Goal: Navigation & Orientation: Find specific page/section

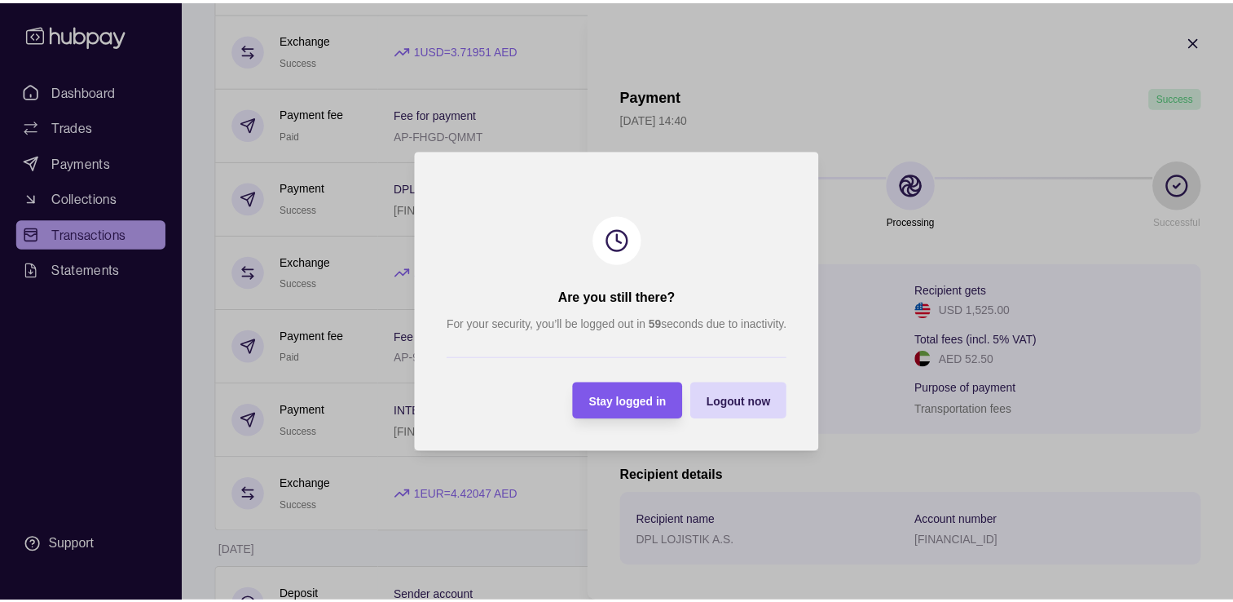
scroll to position [253, 0]
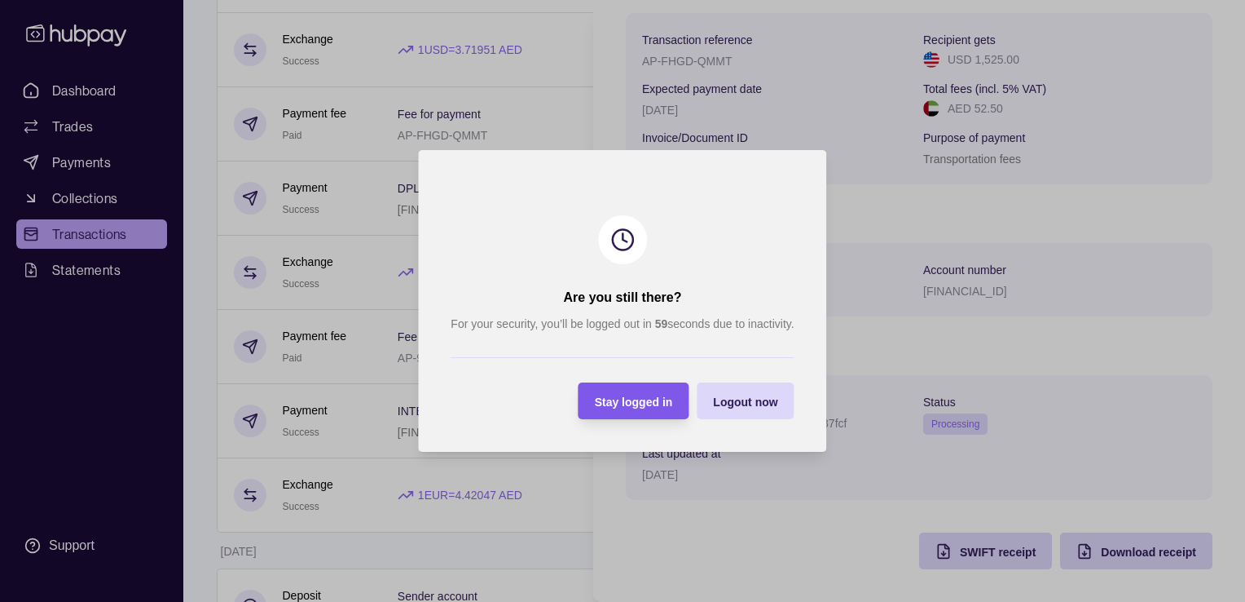
click at [621, 403] on span "Stay logged in" at bounding box center [634, 401] width 78 height 13
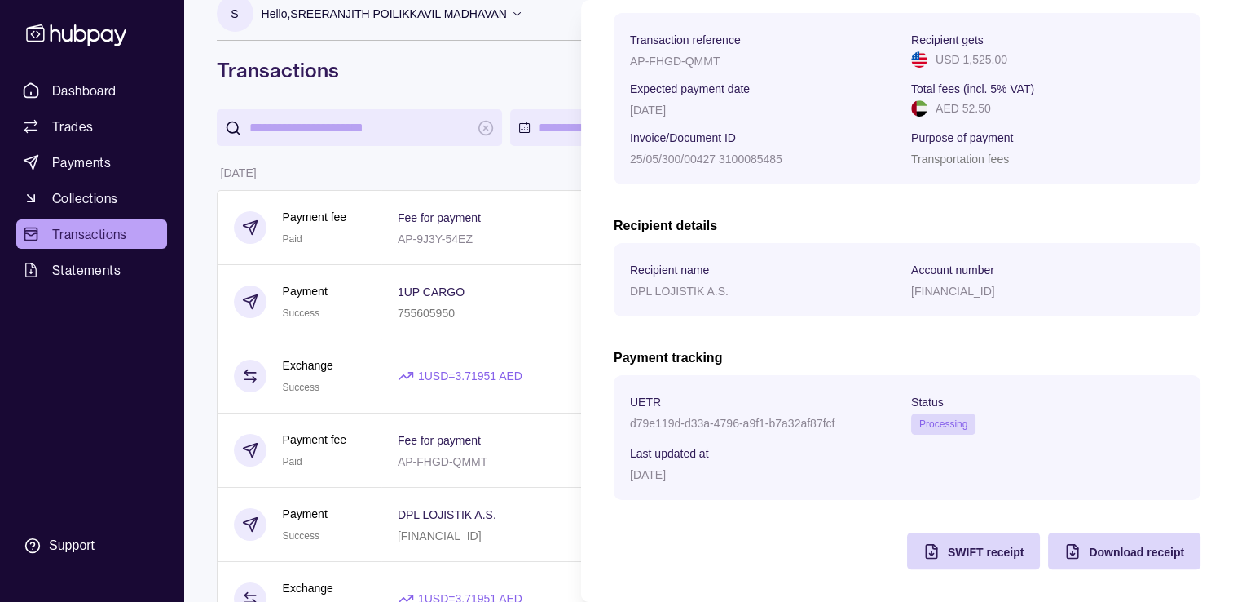
scroll to position [0, 0]
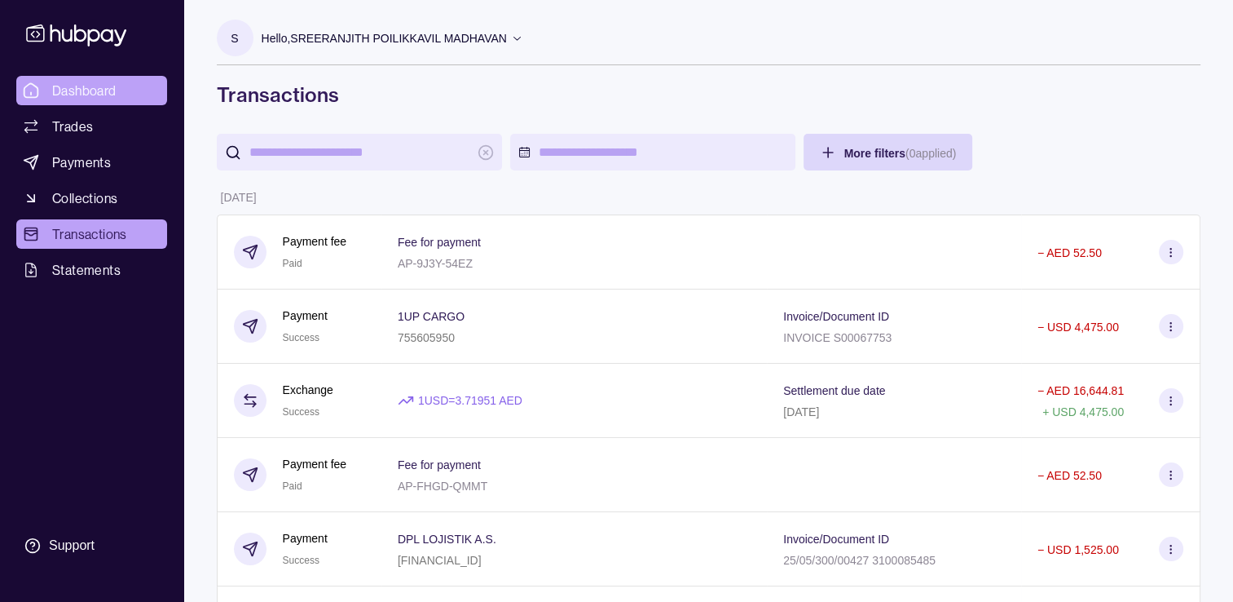
click at [78, 79] on link "Dashboard" at bounding box center [91, 90] width 151 height 29
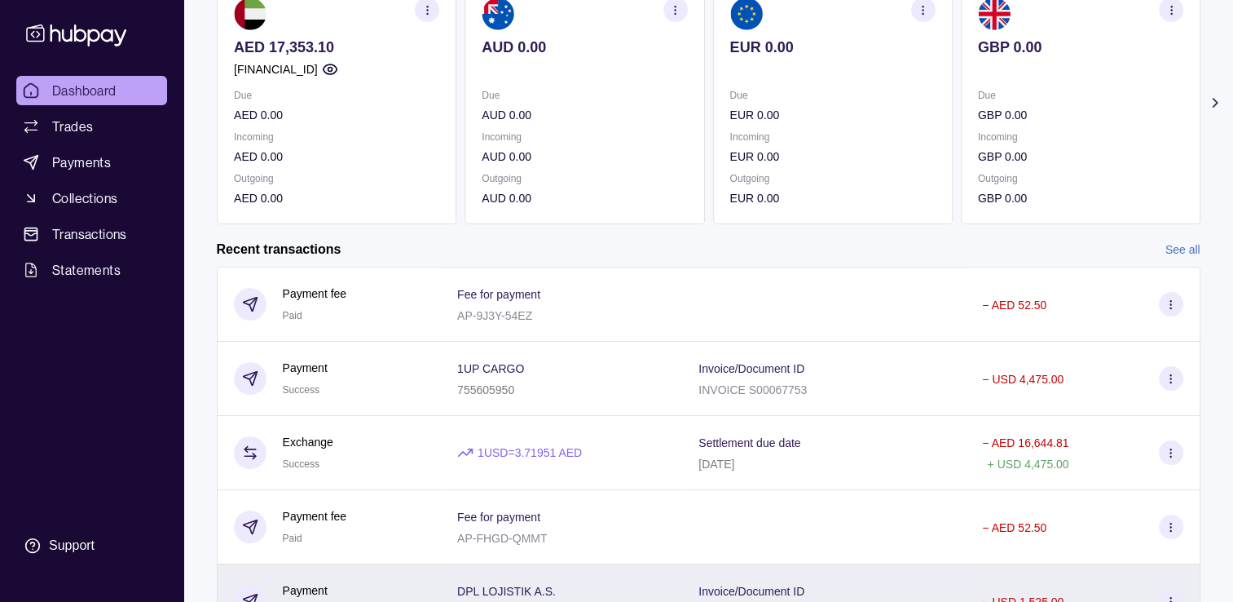
scroll to position [267, 0]
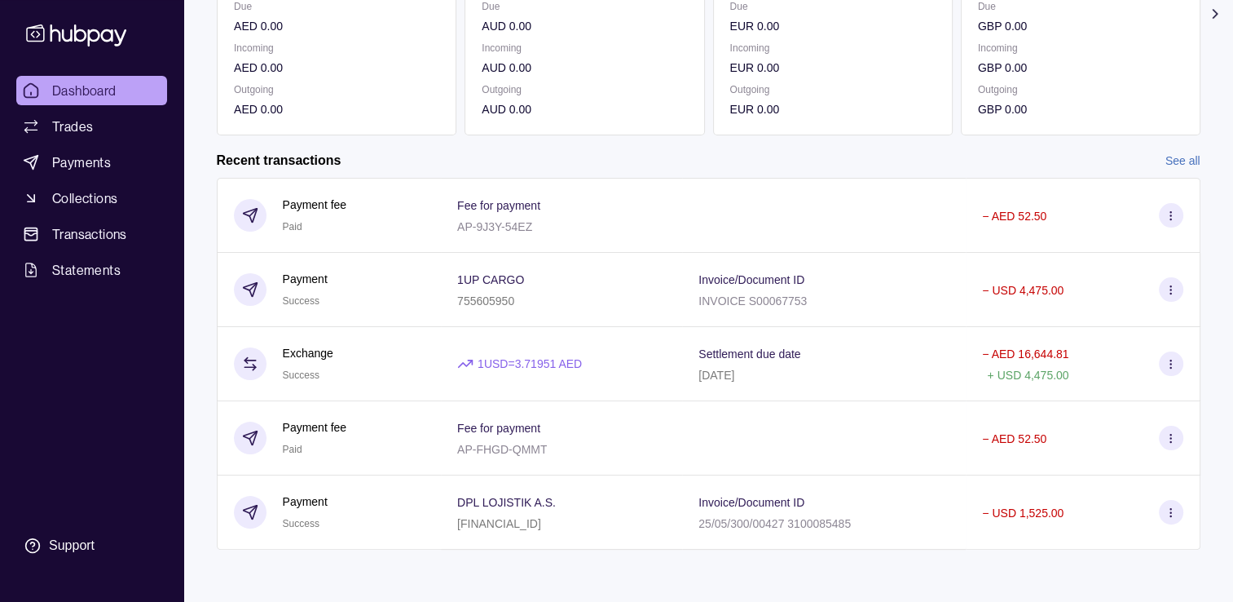
click at [1159, 160] on div "Recent transactions See all" at bounding box center [709, 161] width 984 height 18
click at [1172, 159] on link "See all" at bounding box center [1183, 161] width 35 height 18
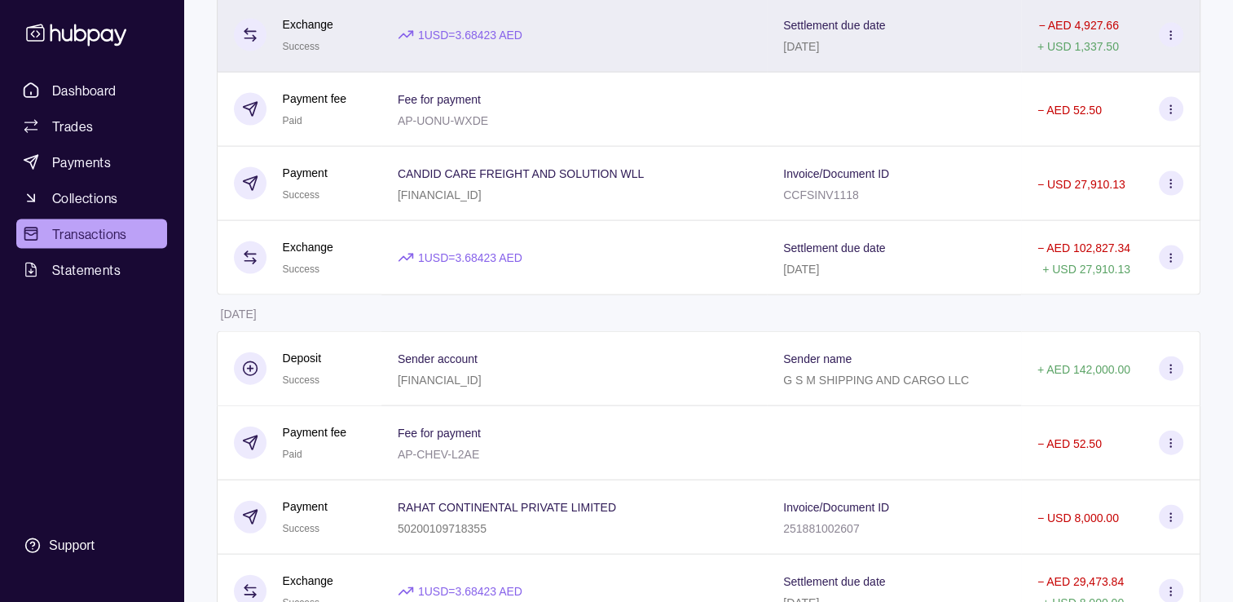
scroll to position [3529, 0]
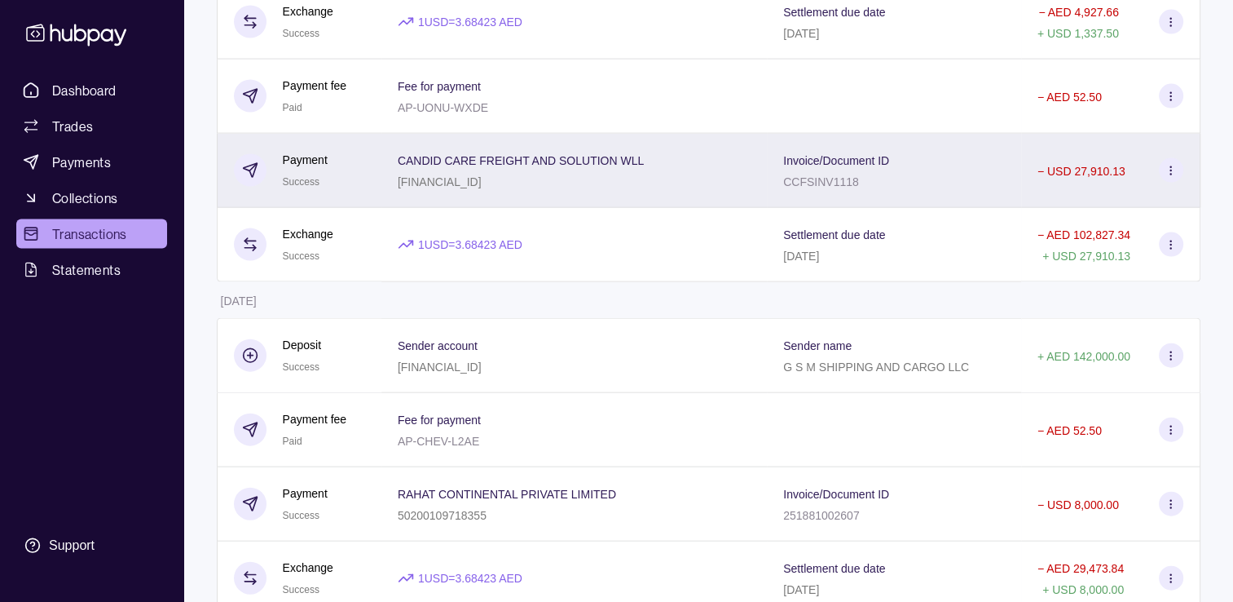
click at [482, 188] on p "[FINANCIAL_ID]" at bounding box center [440, 181] width 84 height 13
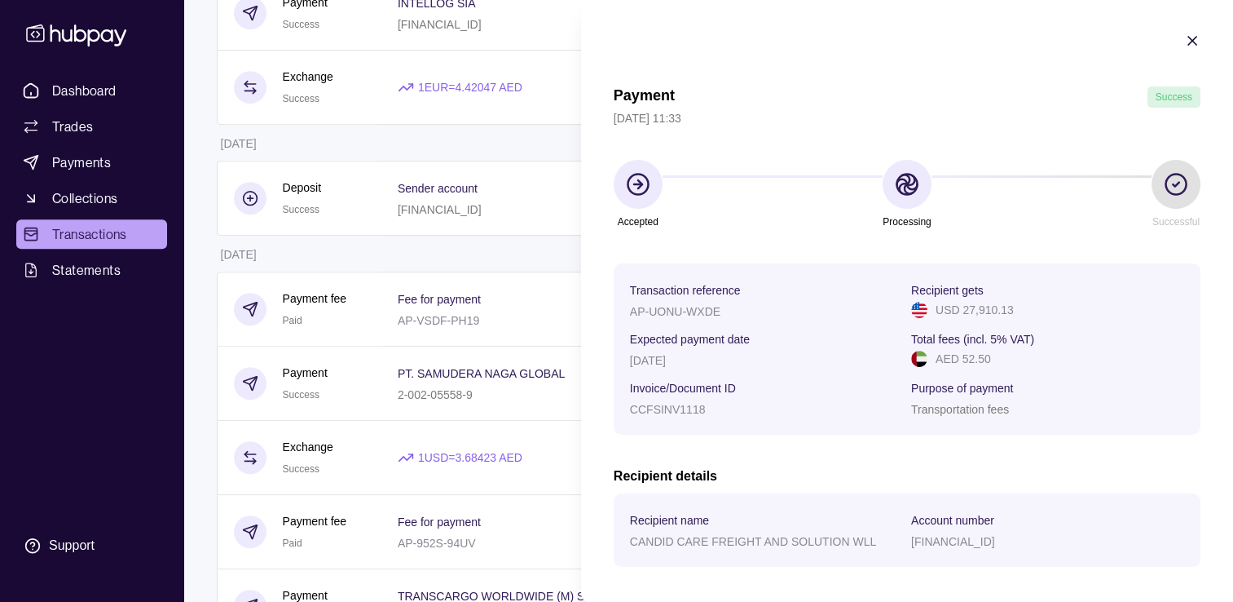
scroll to position [432, 0]
